Goal: Task Accomplishment & Management: Use online tool/utility

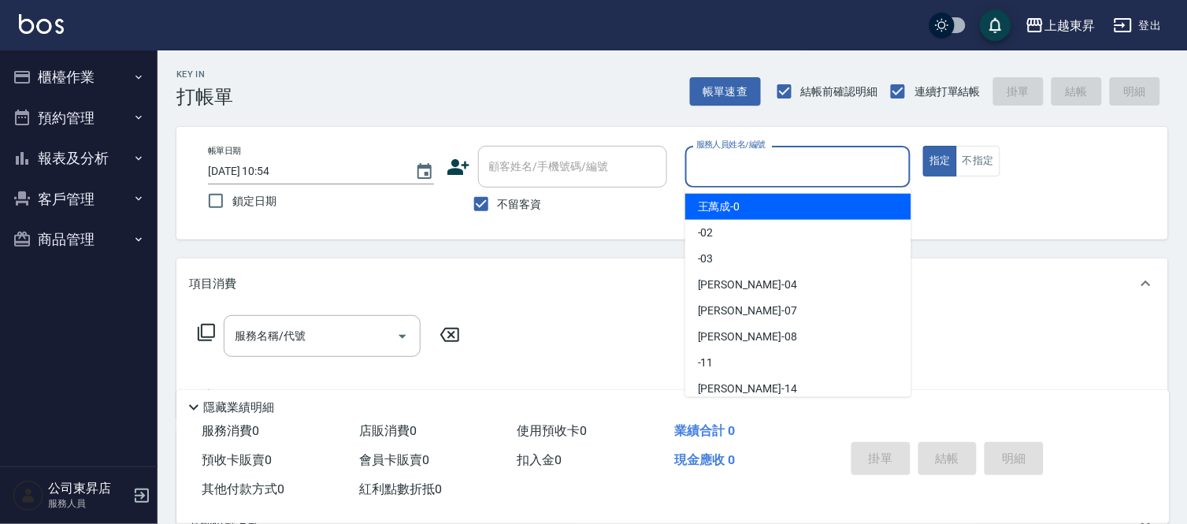
click at [727, 163] on input "服務人員姓名/編號" at bounding box center [798, 167] width 212 height 28
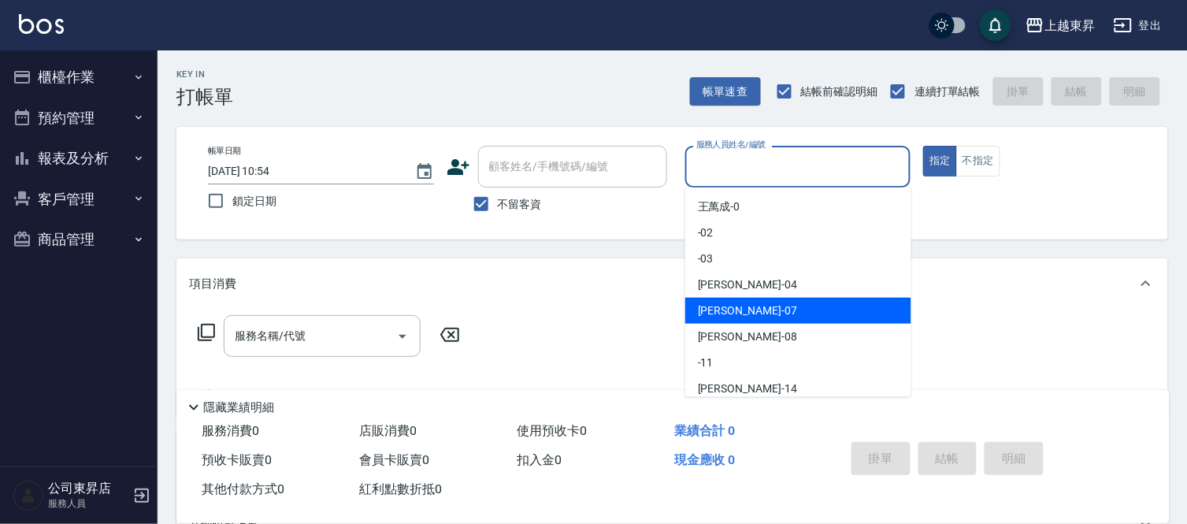
click at [707, 310] on span "[PERSON_NAME] -07" at bounding box center [747, 310] width 99 height 17
type input "[PERSON_NAME]-07"
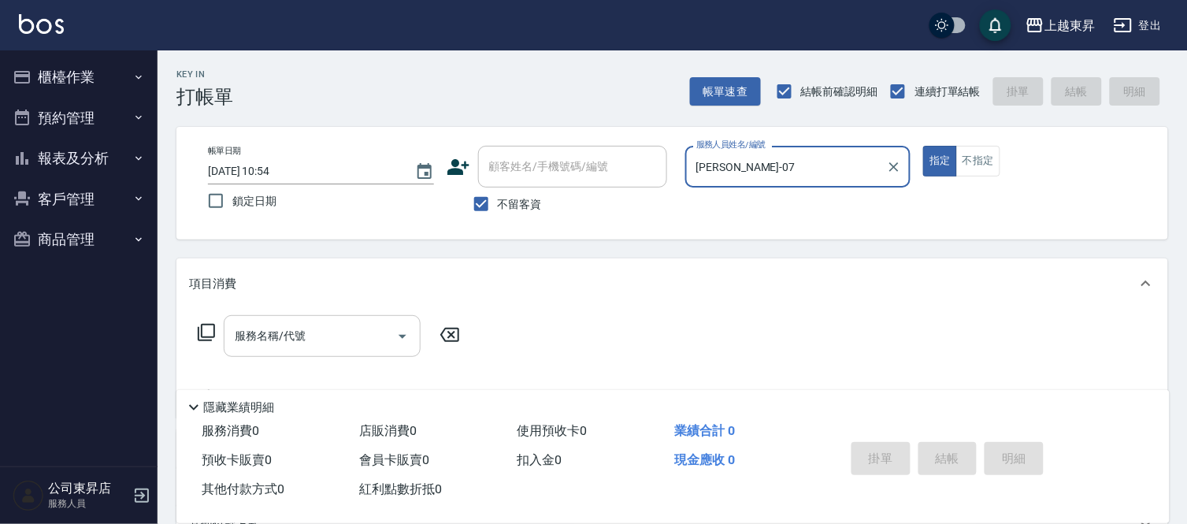
click at [321, 337] on input "服務名稱/代號" at bounding box center [310, 336] width 159 height 28
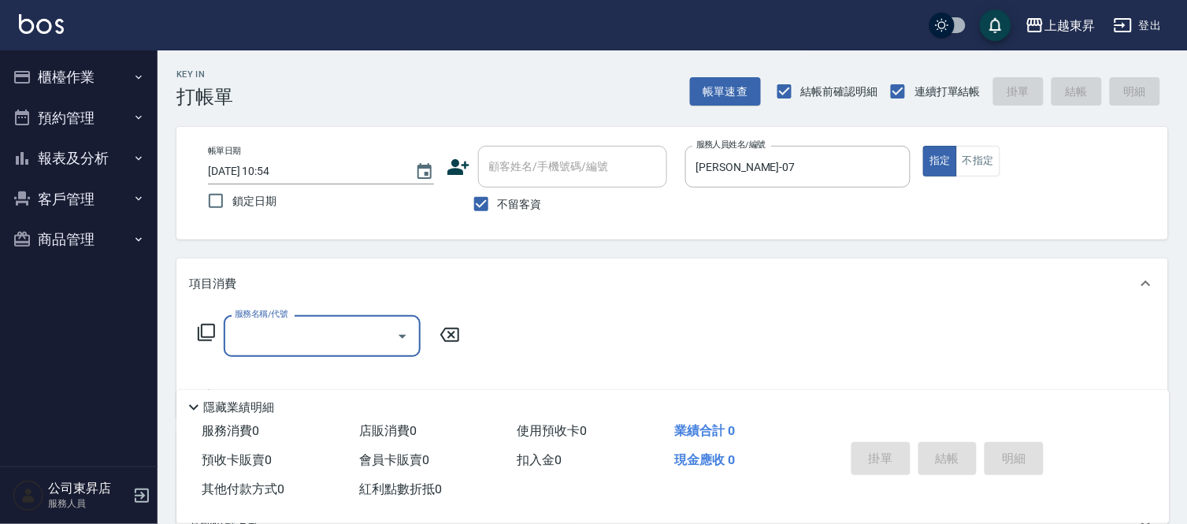
click at [320, 334] on input "服務名稱/代號" at bounding box center [310, 336] width 159 height 28
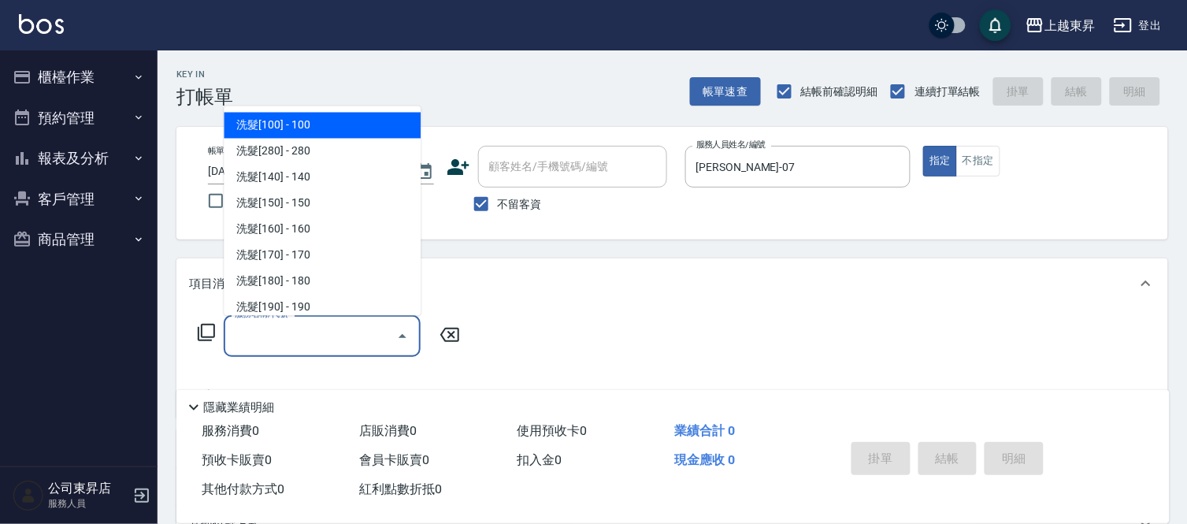
click at [320, 334] on input "服務名稱/代號" at bounding box center [310, 336] width 159 height 28
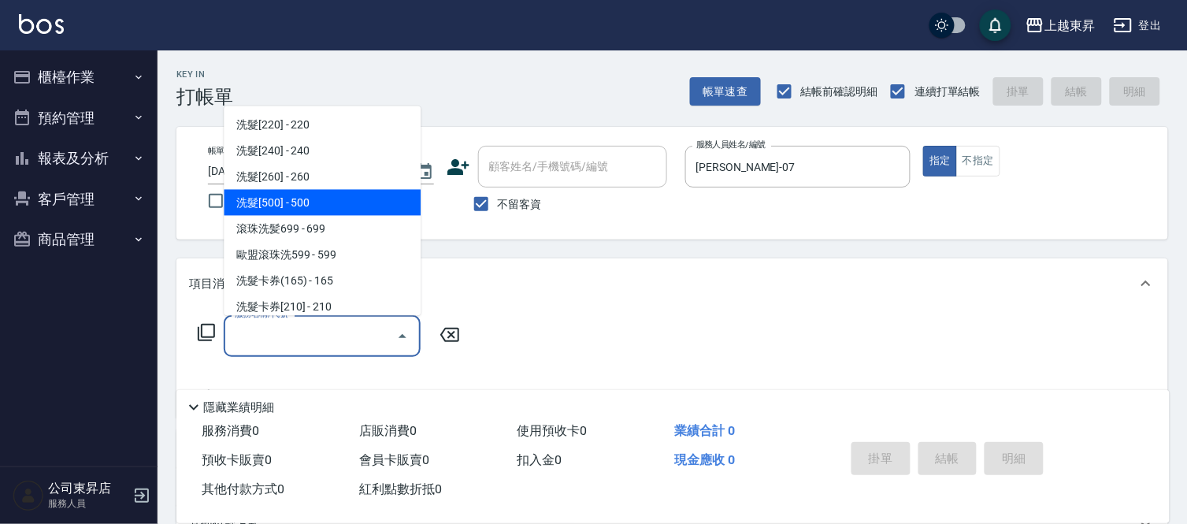
scroll to position [350, 0]
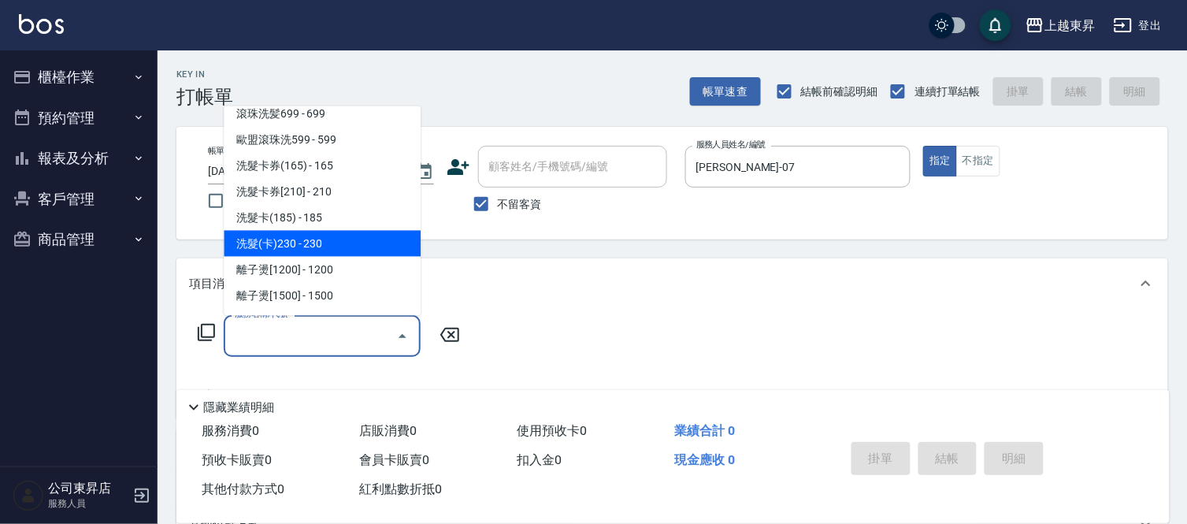
click at [298, 233] on span "洗髮(卡)230 - 230" at bounding box center [322, 244] width 197 height 26
type input "洗髮(卡)230(224)"
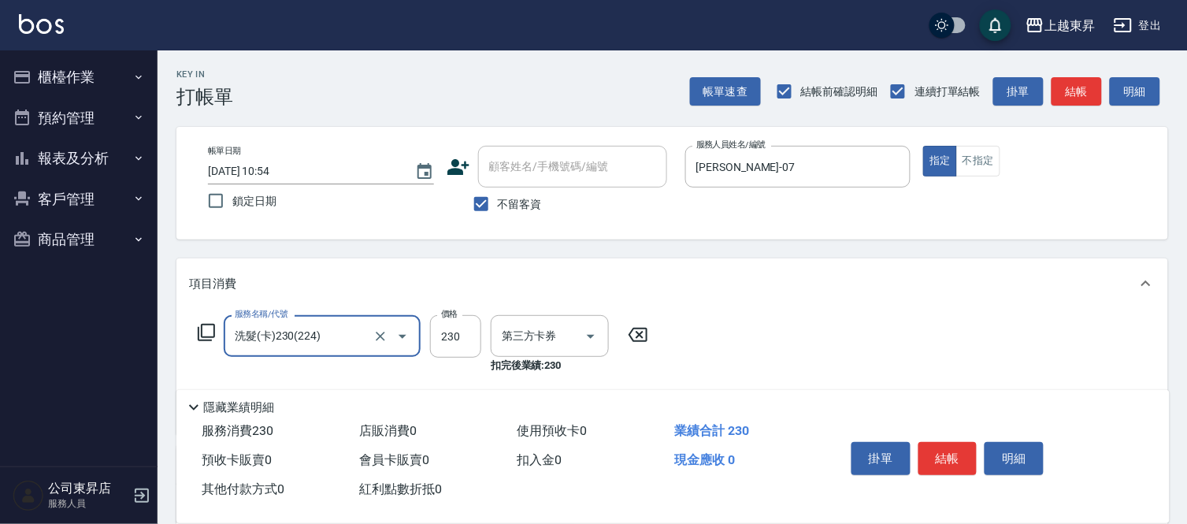
type input "舊有卡券"
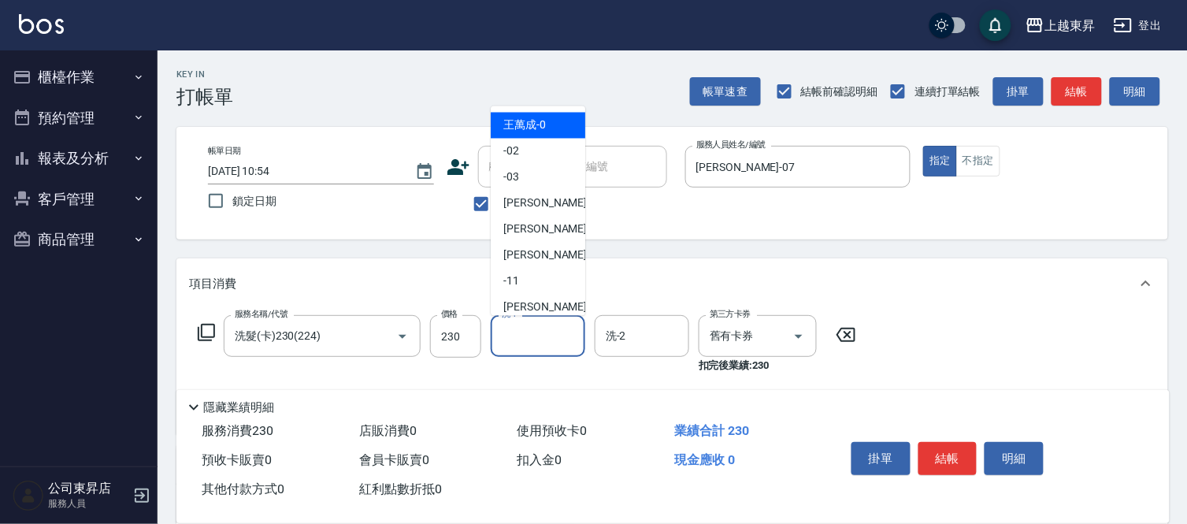
click at [538, 337] on input "洗-1" at bounding box center [538, 336] width 80 height 28
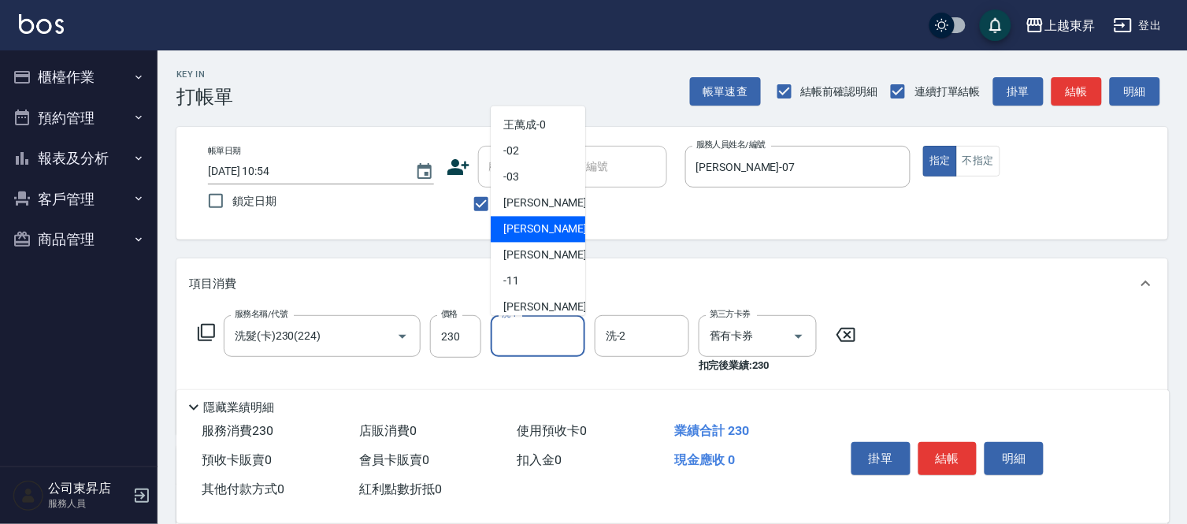
click at [514, 219] on div "[PERSON_NAME] -07" at bounding box center [538, 230] width 95 height 26
type input "[PERSON_NAME]-07"
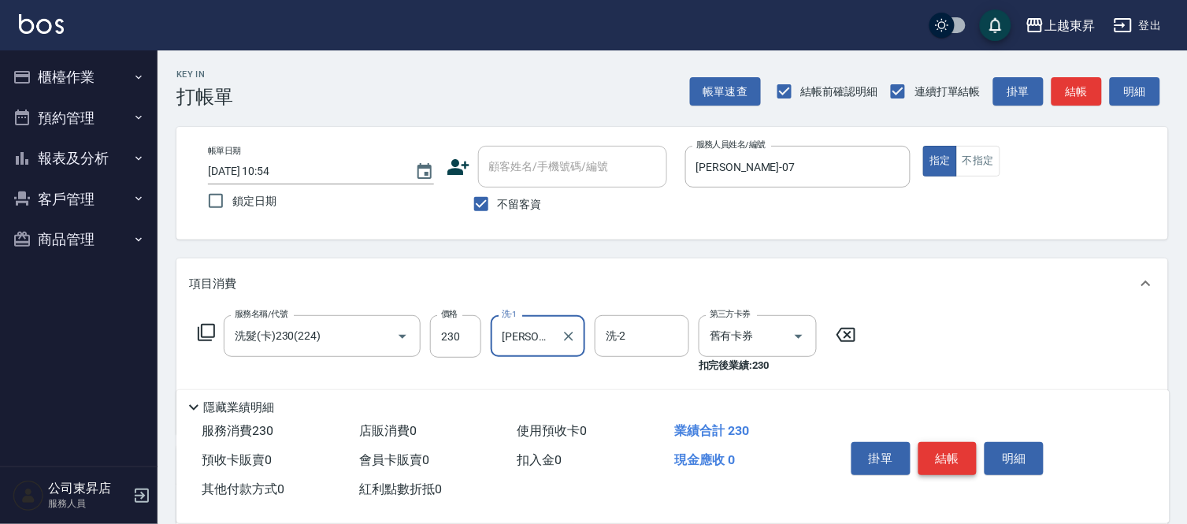
click at [955, 450] on button "結帳" at bounding box center [947, 458] width 59 height 33
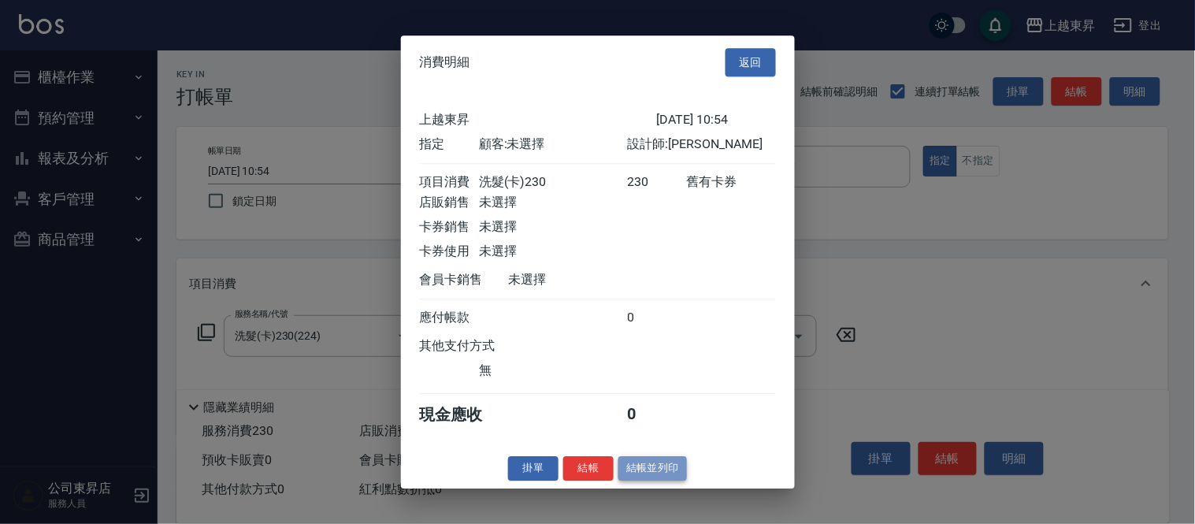
click at [652, 471] on button "結帳並列印" at bounding box center [652, 468] width 69 height 24
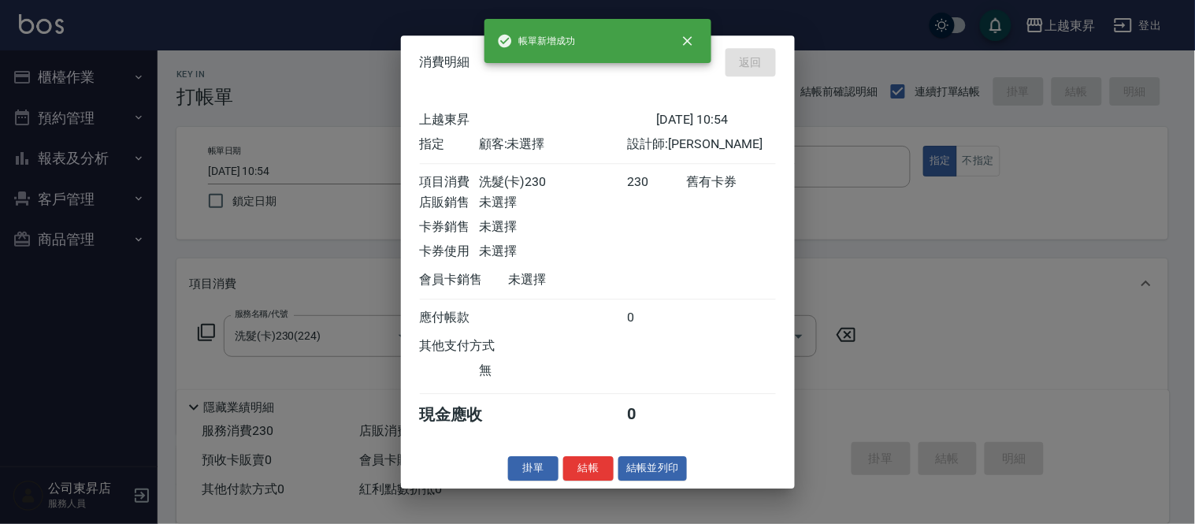
type input "[DATE] 11:09"
